Goal: Transaction & Acquisition: Download file/media

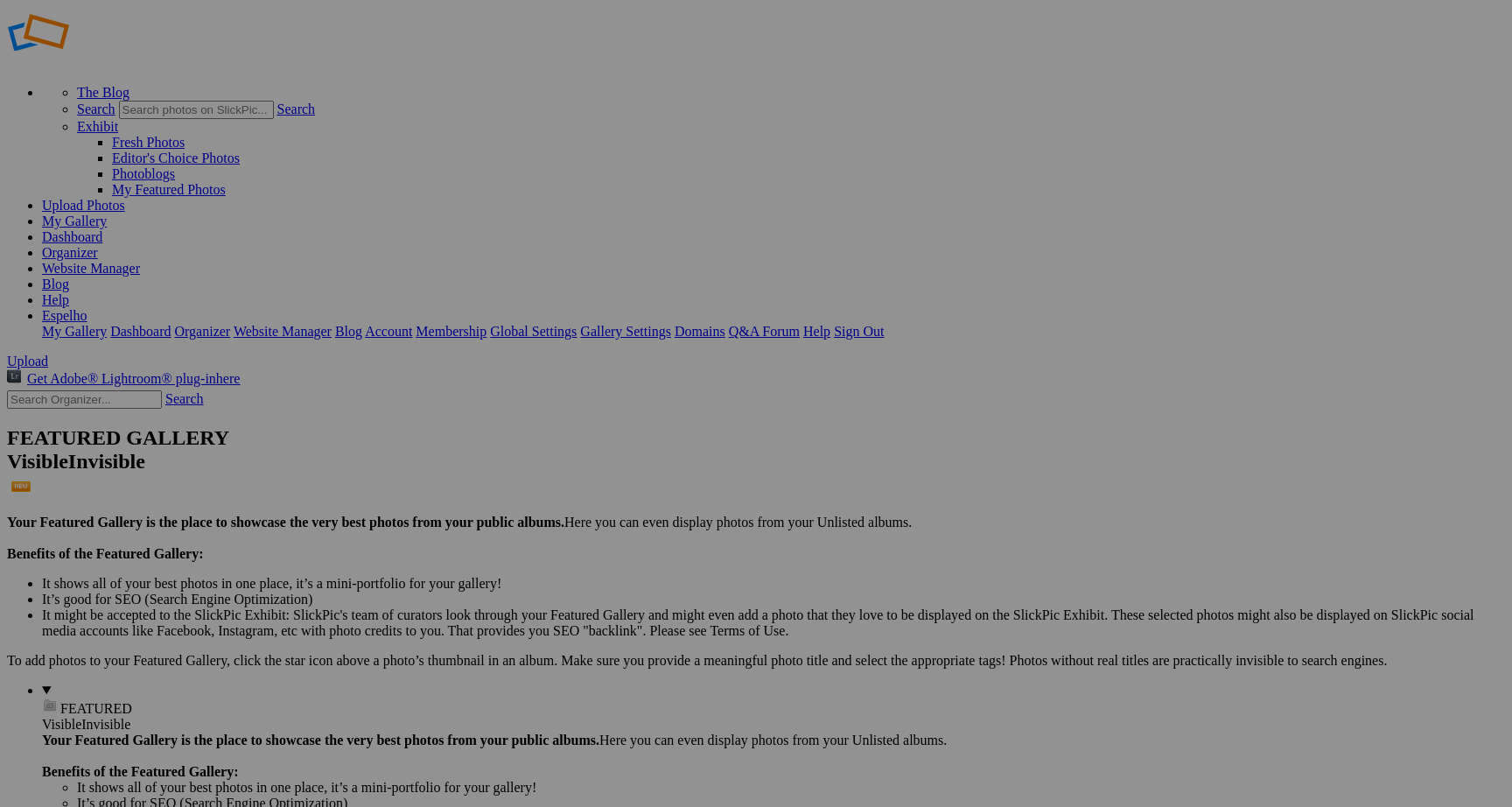
scroll to position [27, 0]
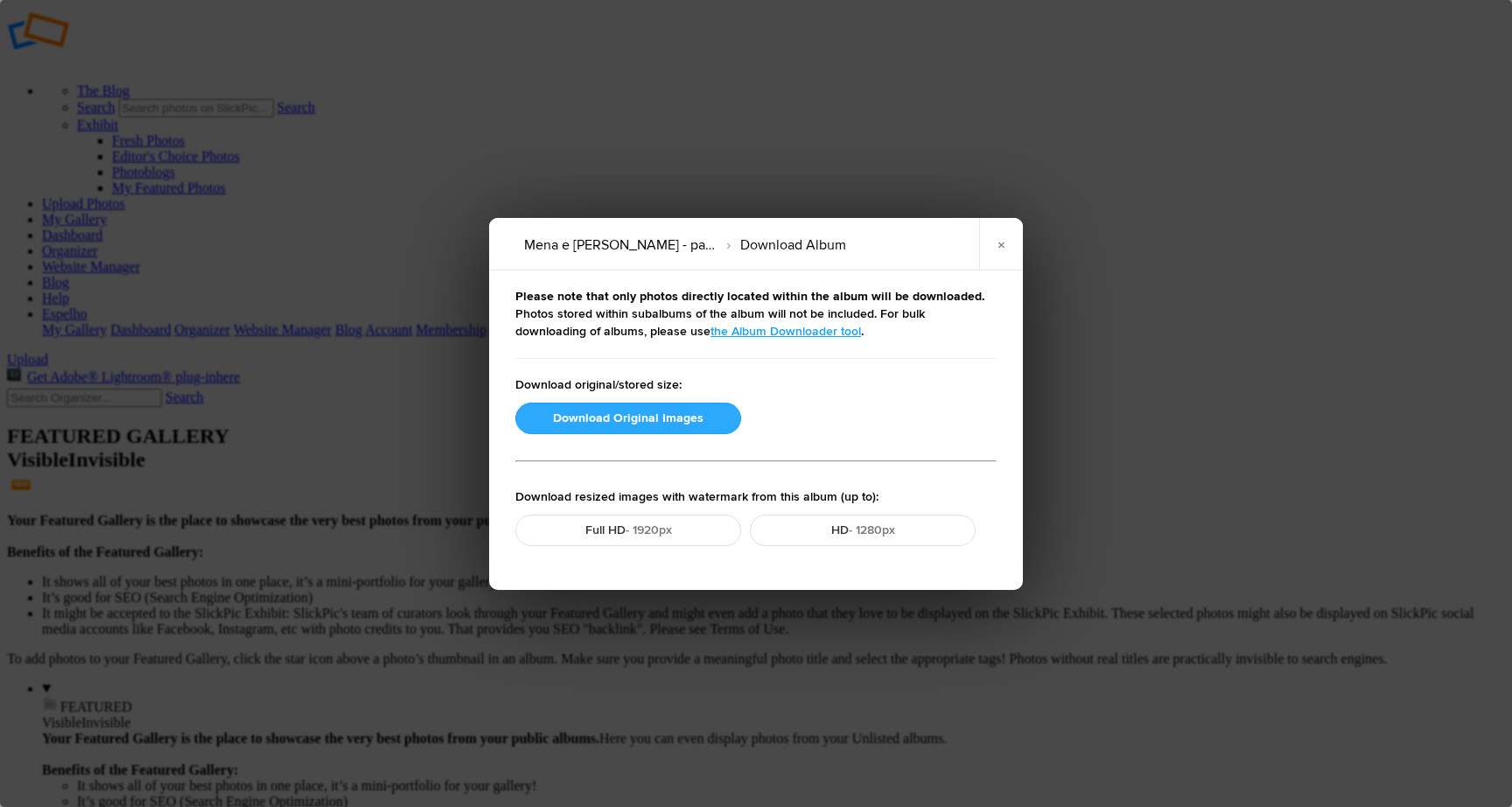
click at [647, 420] on button "Download Original Images" at bounding box center [629, 419] width 226 height 32
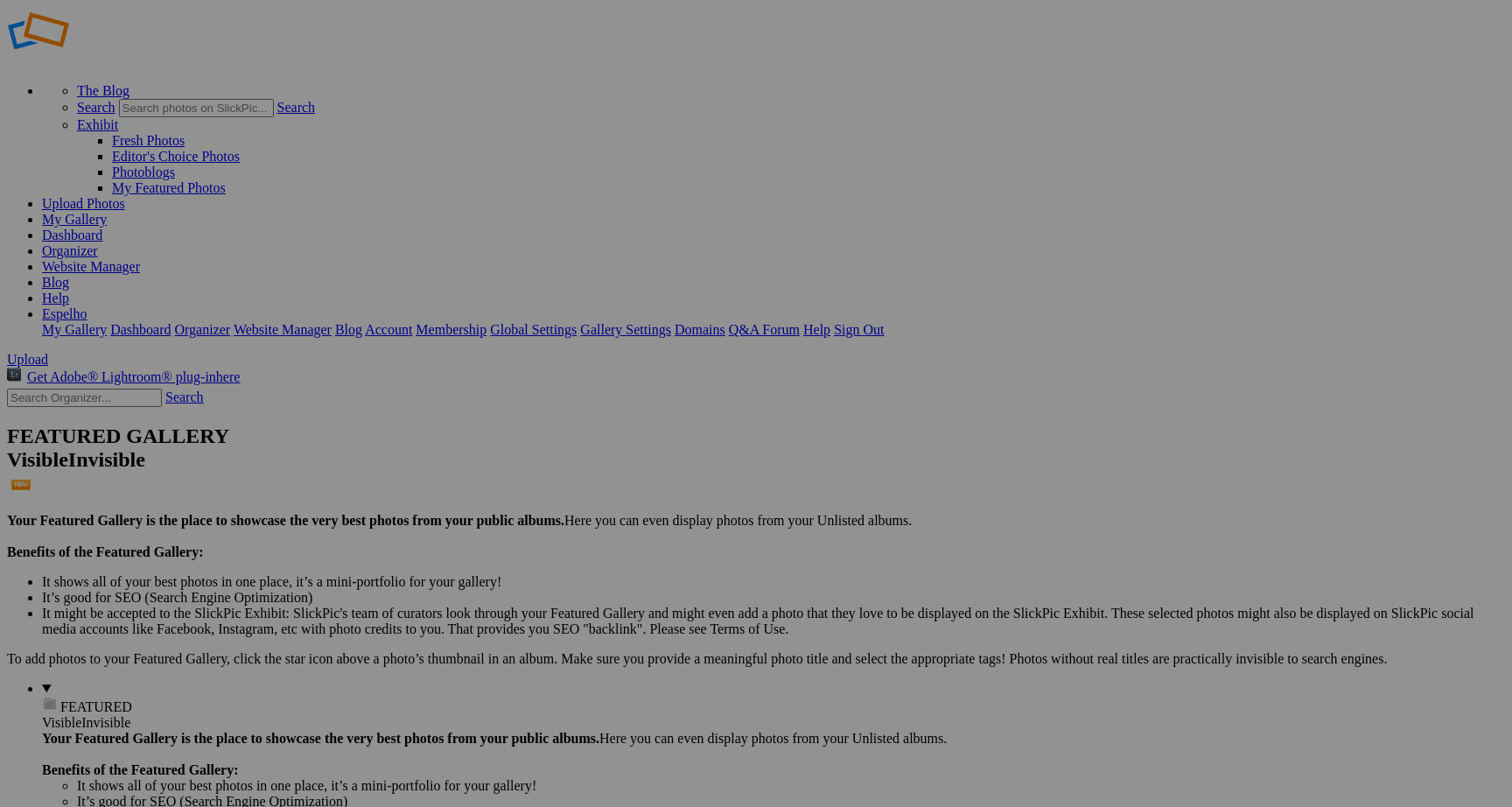
scroll to position [25, 0]
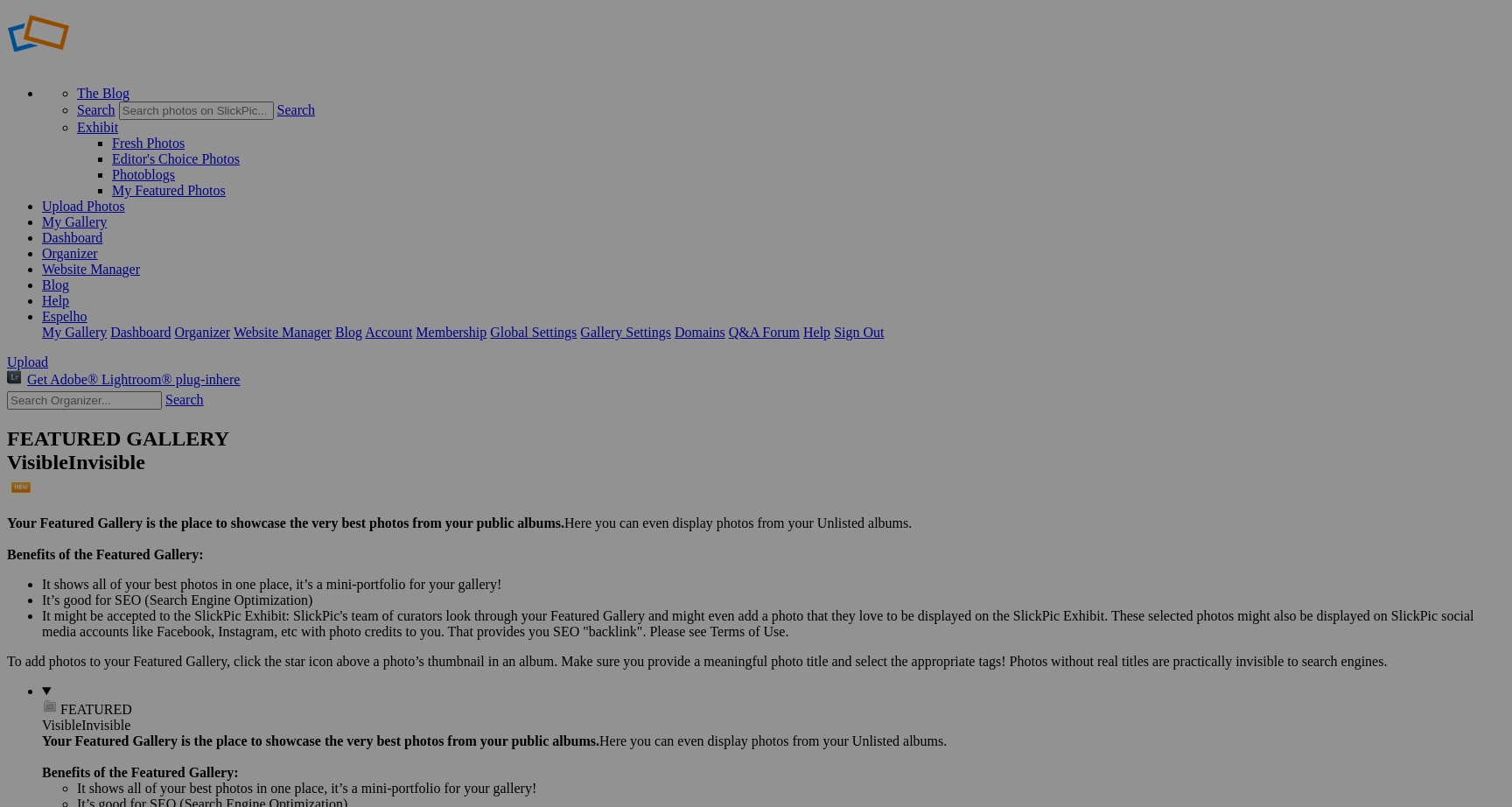
drag, startPoint x: 30, startPoint y: 213, endPoint x: 57, endPoint y: 411, distance: 199.8
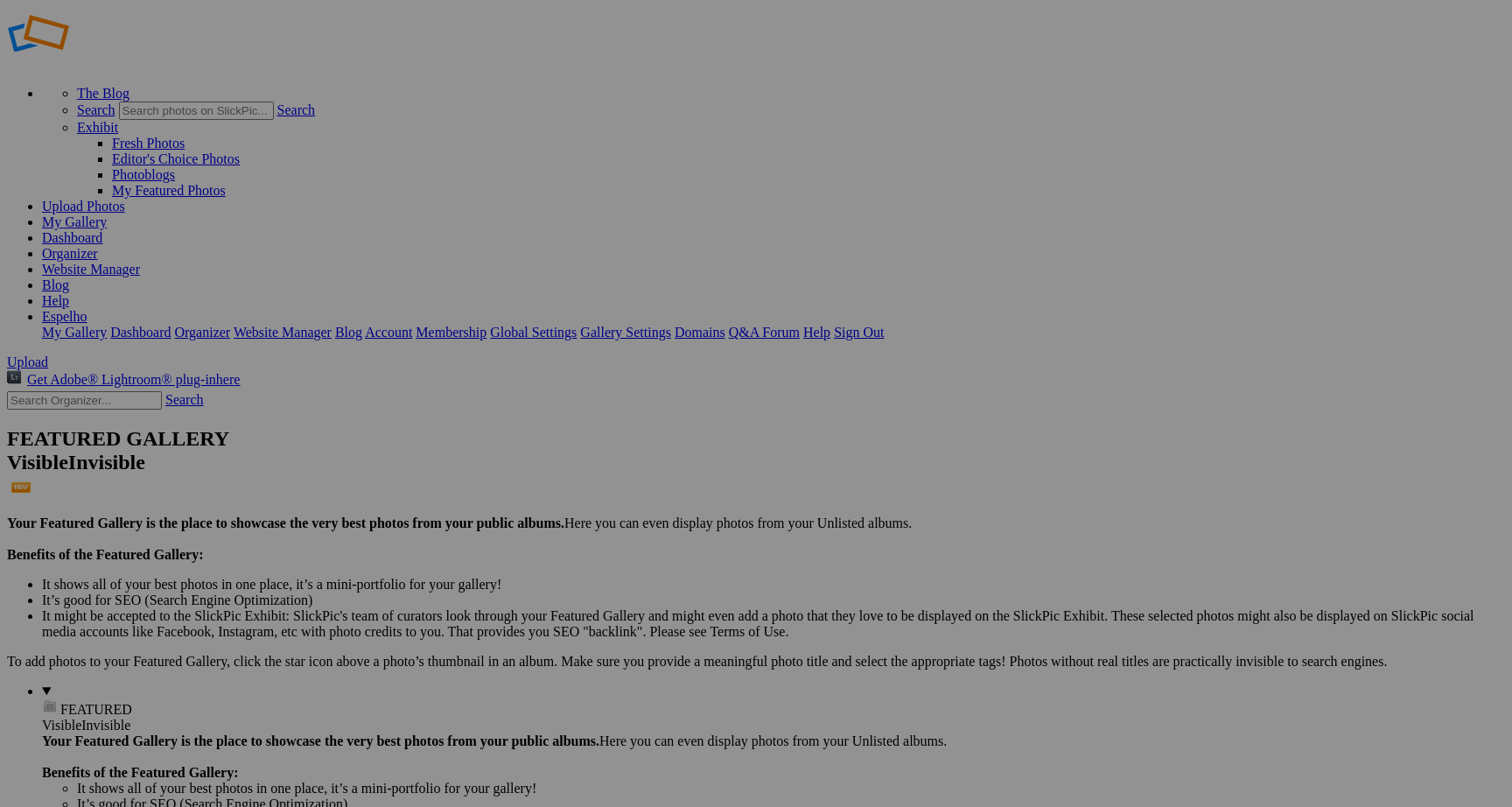
scroll to position [10, 0]
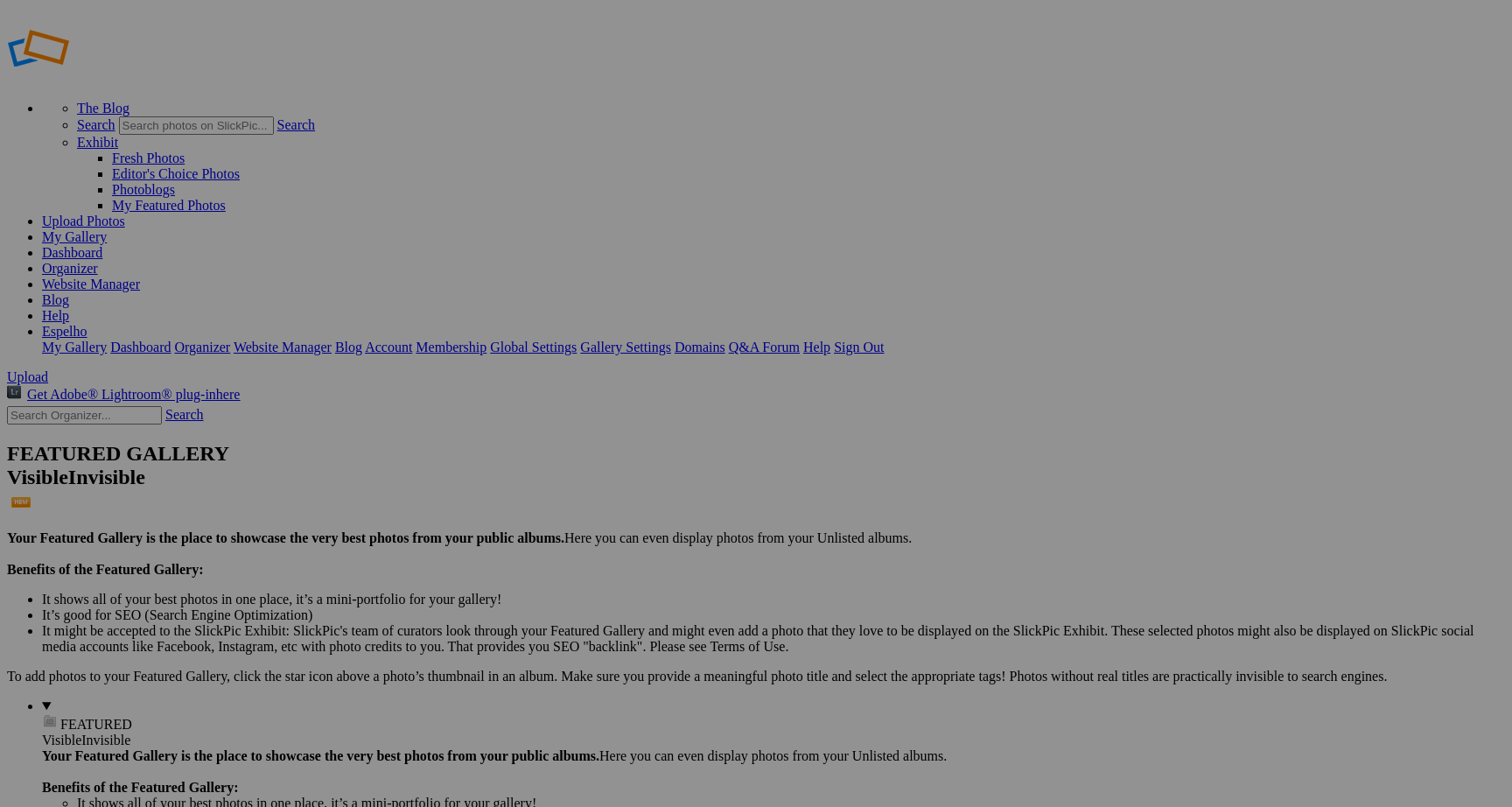
drag, startPoint x: 48, startPoint y: 225, endPoint x: 72, endPoint y: 401, distance: 177.6
drag, startPoint x: 547, startPoint y: 327, endPoint x: 444, endPoint y: 171, distance: 186.9
drag, startPoint x: 66, startPoint y: 170, endPoint x: 59, endPoint y: 369, distance: 199.1
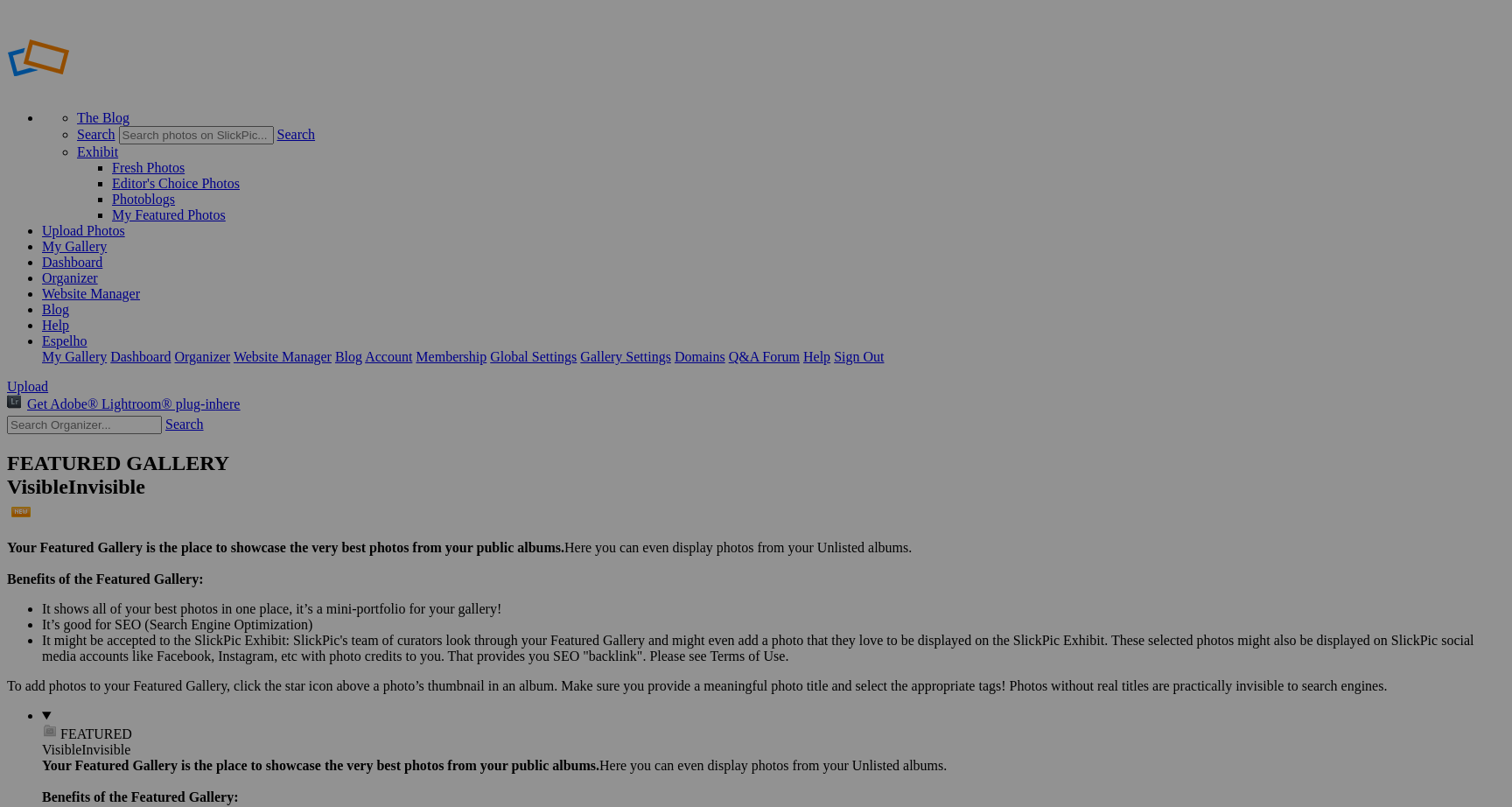
drag, startPoint x: 72, startPoint y: 206, endPoint x: 70, endPoint y: 408, distance: 202.0
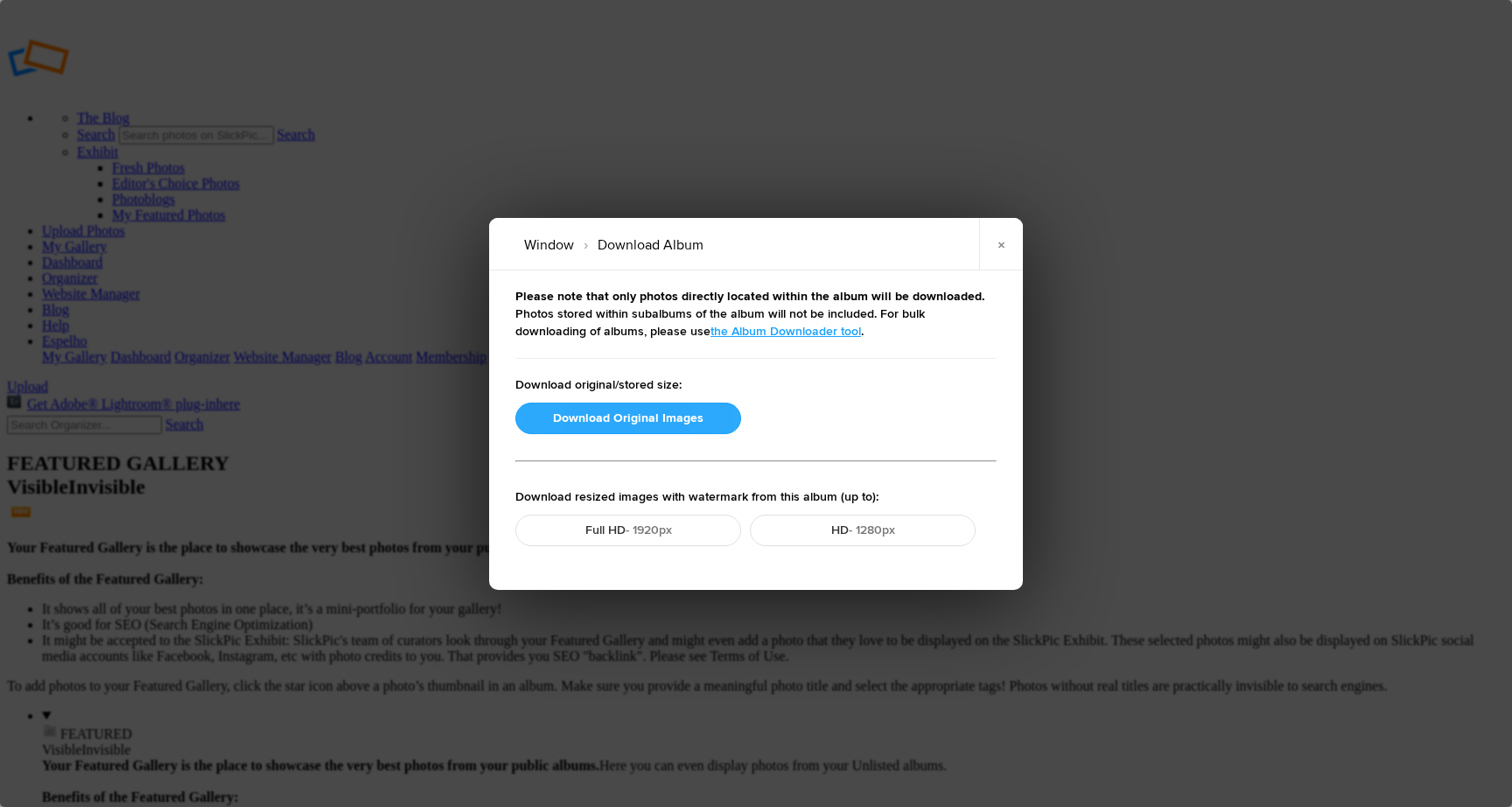
click at [652, 417] on button "Download Original Images" at bounding box center [629, 419] width 226 height 32
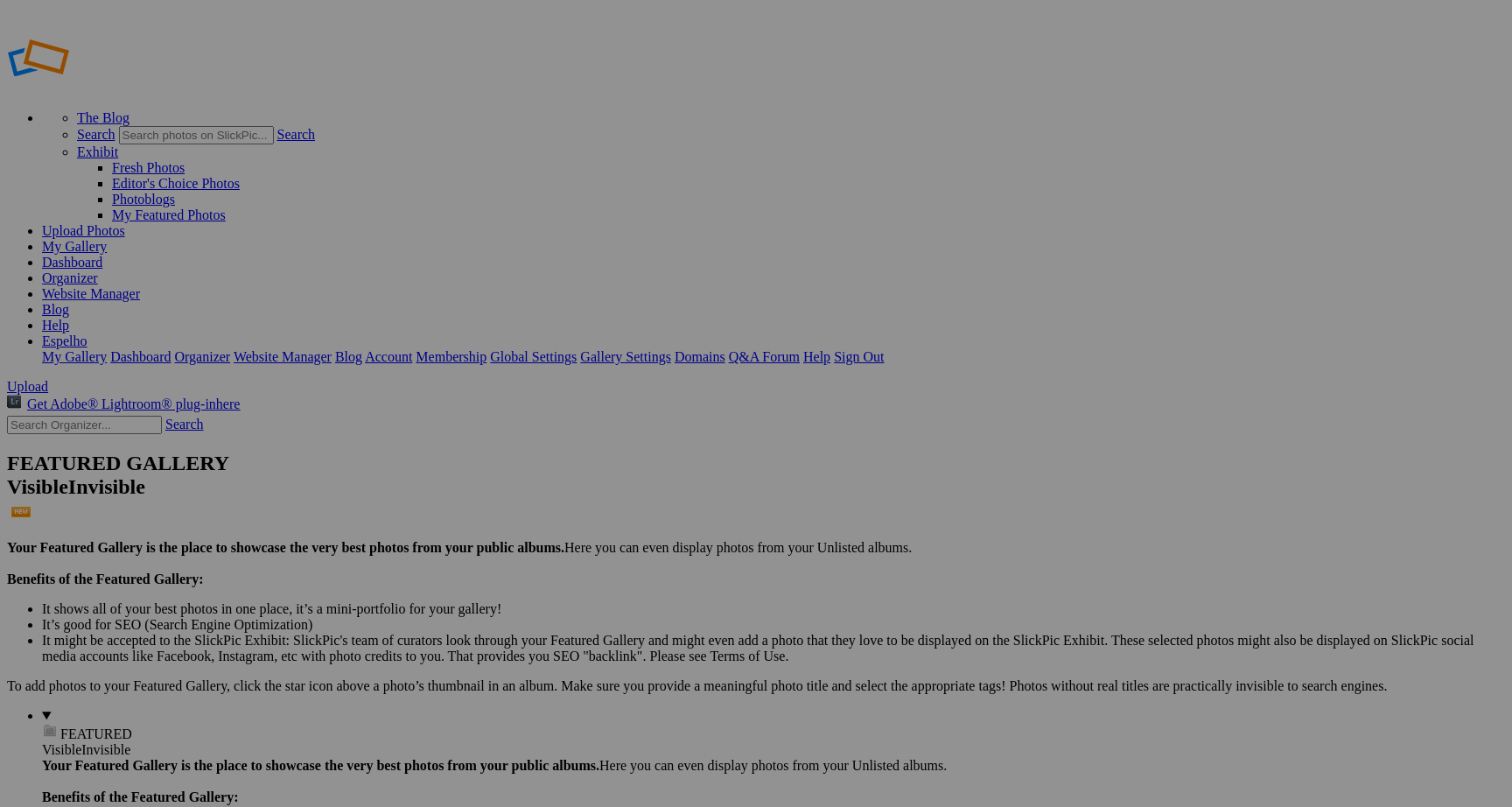
drag, startPoint x: 59, startPoint y: 183, endPoint x: 64, endPoint y: 322, distance: 139.1
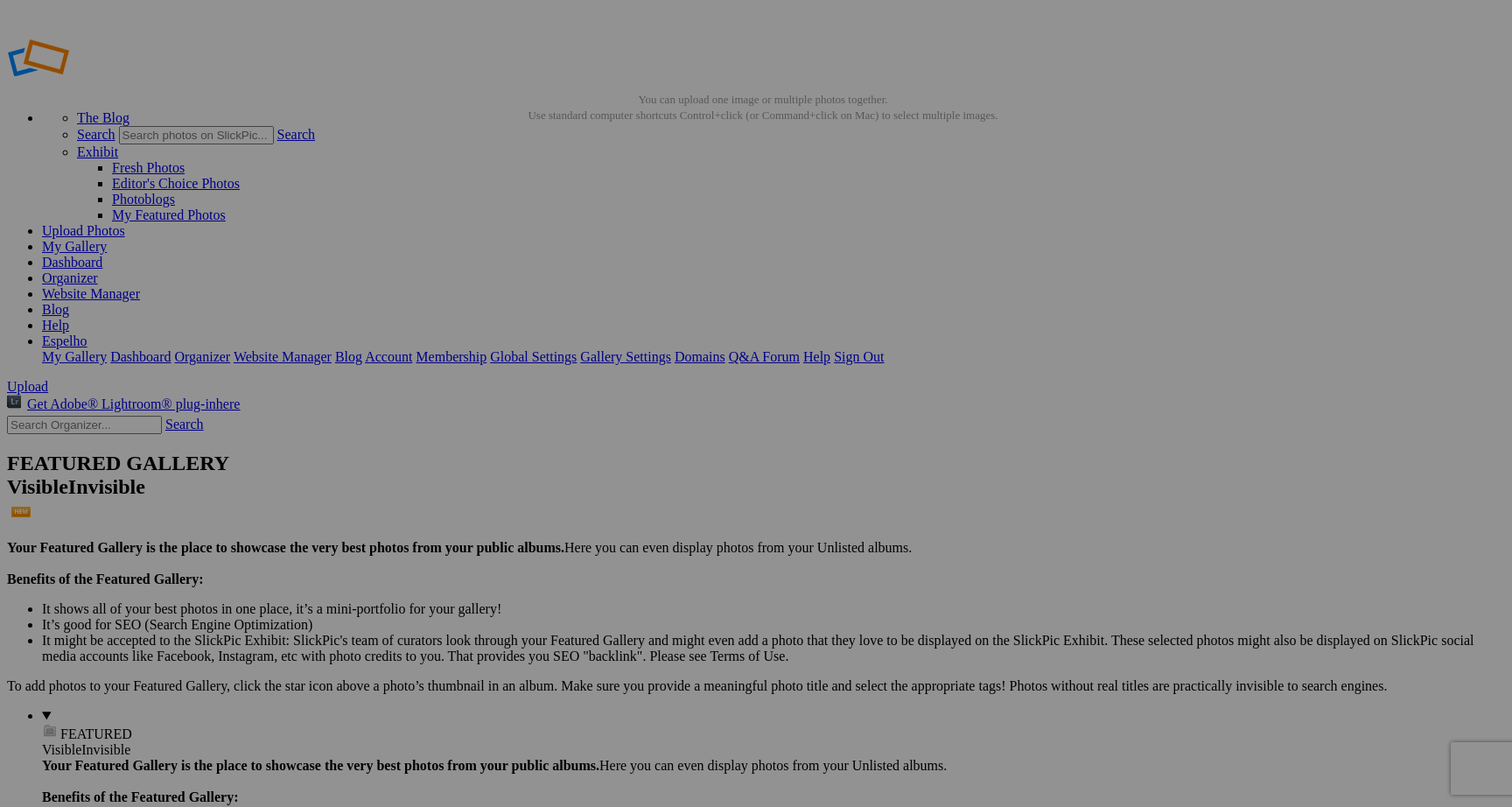
drag, startPoint x: 881, startPoint y: 569, endPoint x: 820, endPoint y: 566, distance: 61.1
